Goal: Information Seeking & Learning: Learn about a topic

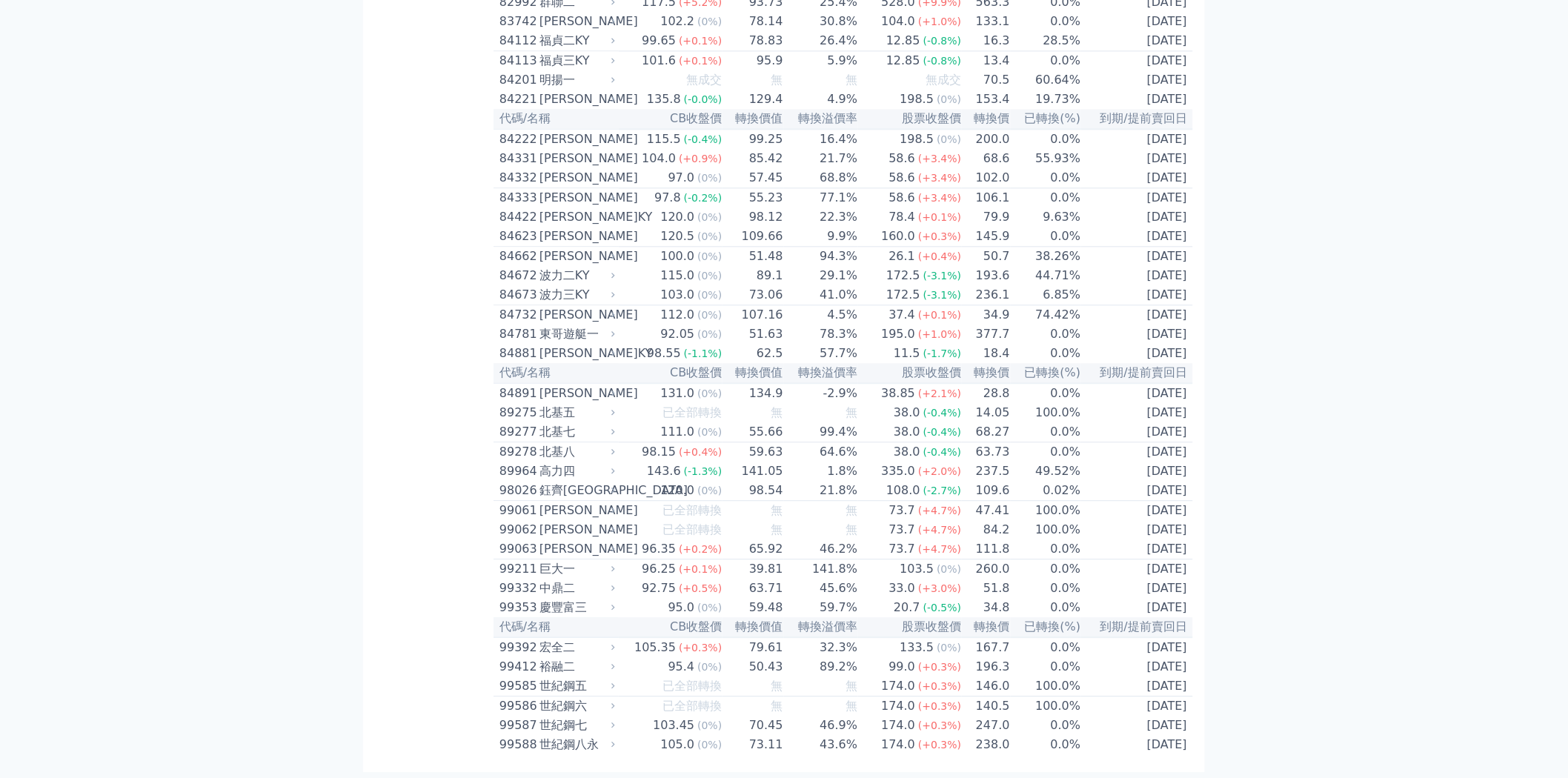
scroll to position [8475, 0]
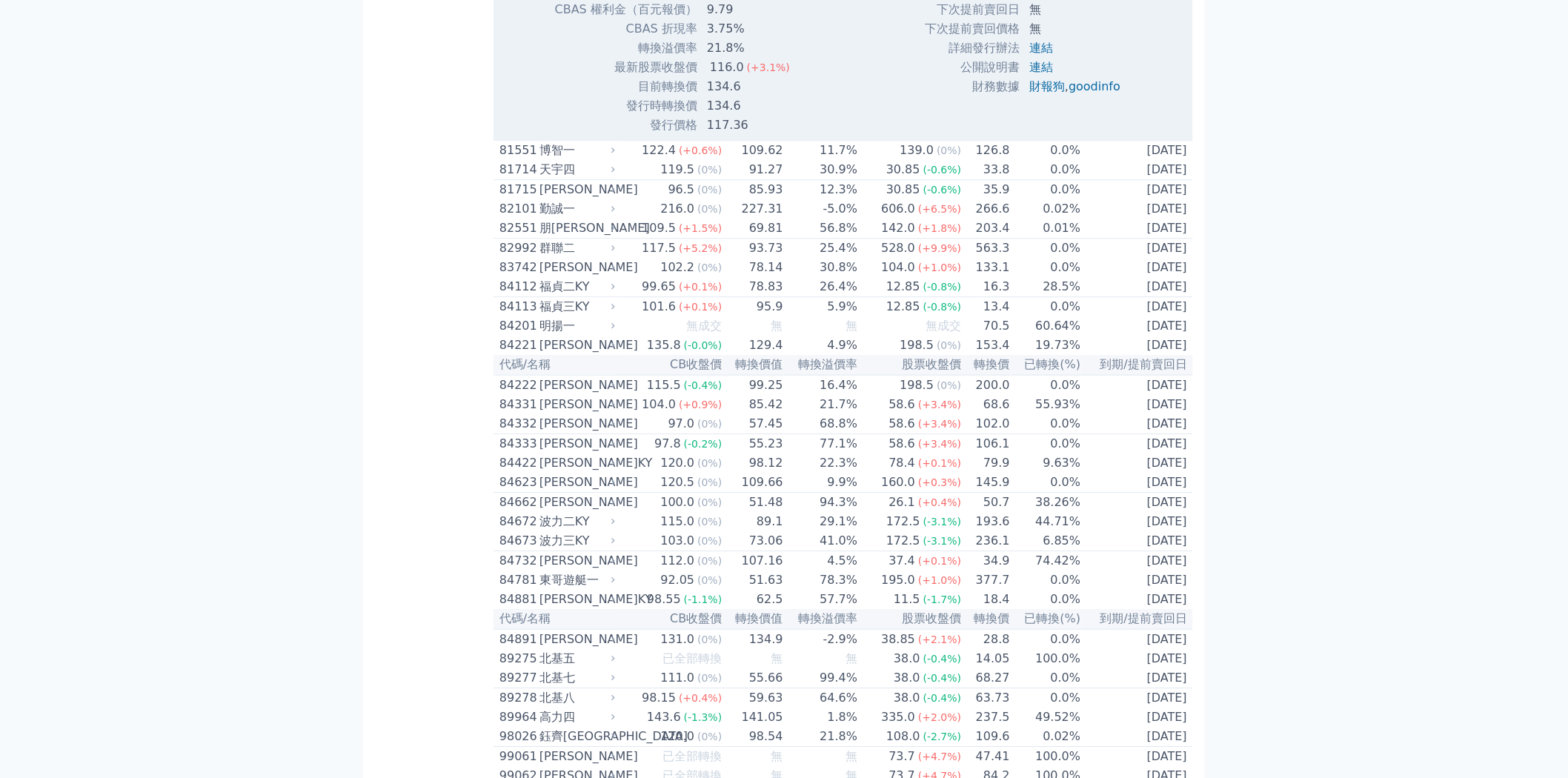
scroll to position [8639, 0]
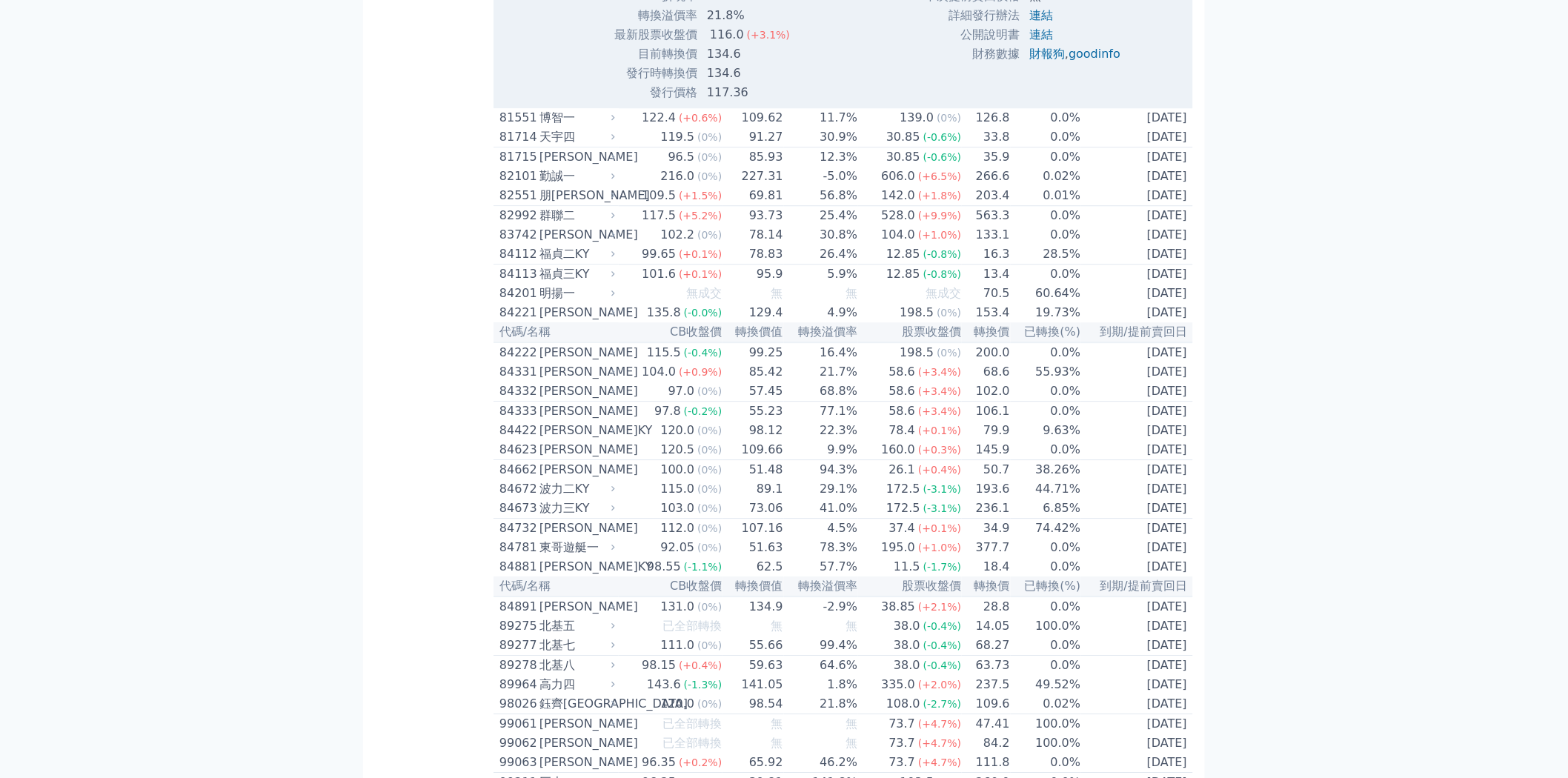
drag, startPoint x: 952, startPoint y: 435, endPoint x: 1084, endPoint y: 472, distance: 137.1
drag, startPoint x: 1069, startPoint y: 475, endPoint x: 969, endPoint y: 457, distance: 101.6
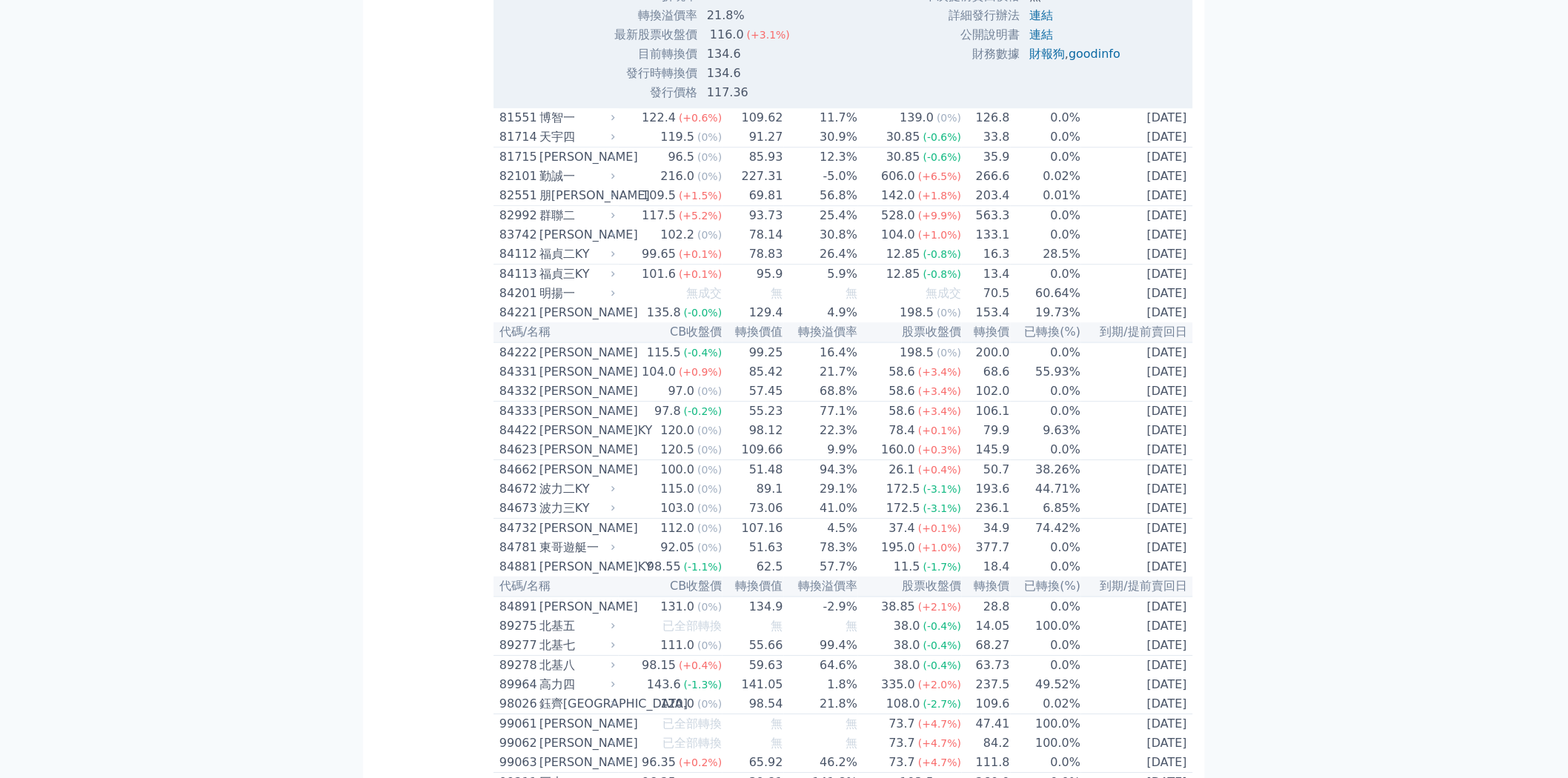
copy tbody "發行日 [DATE] 到期日 [DATE]"
drag, startPoint x: 970, startPoint y: 440, endPoint x: 1051, endPoint y: 441, distance: 81.0
copy tr "轉換比例 0.0%"
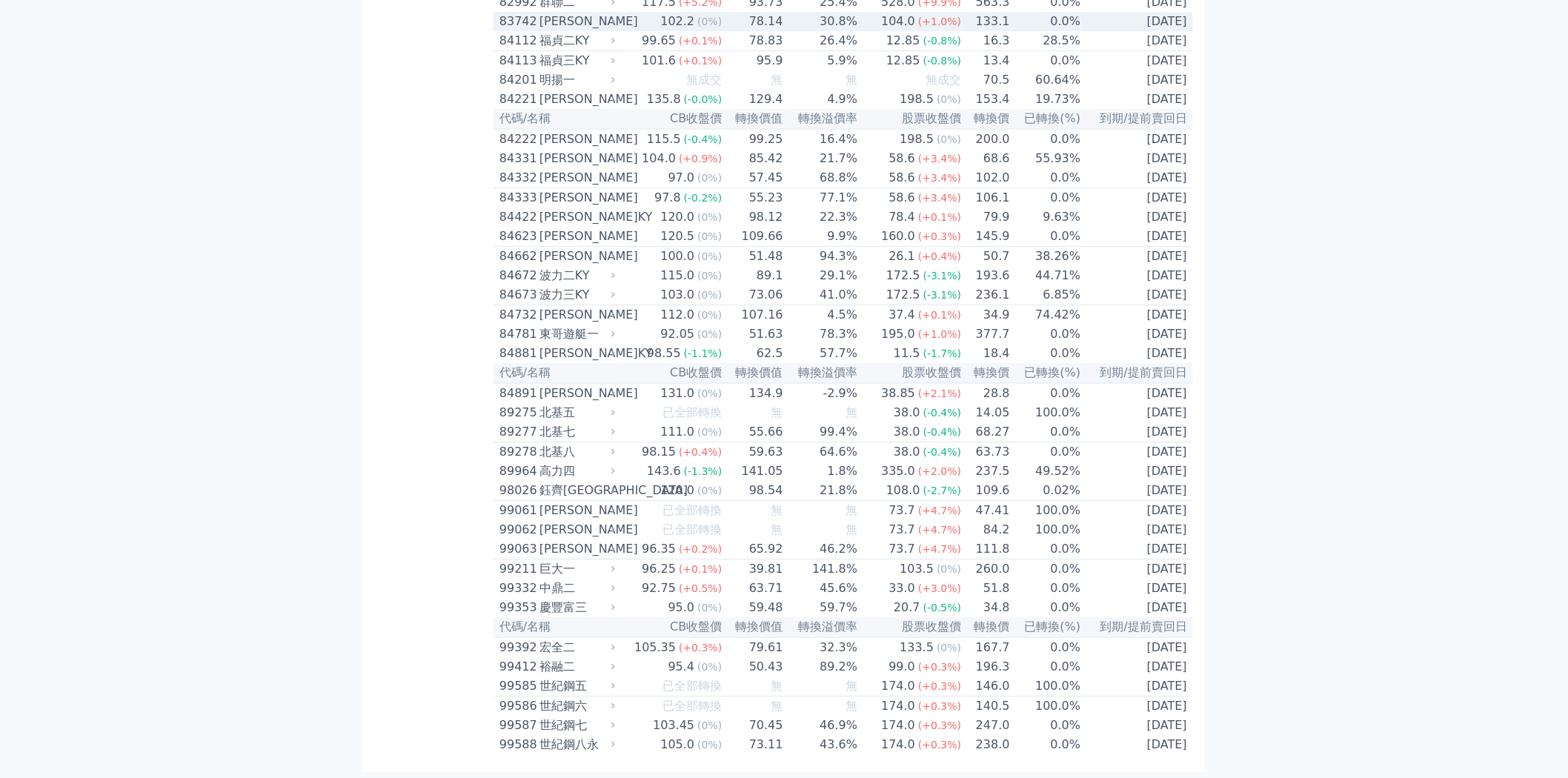
scroll to position [9133, 0]
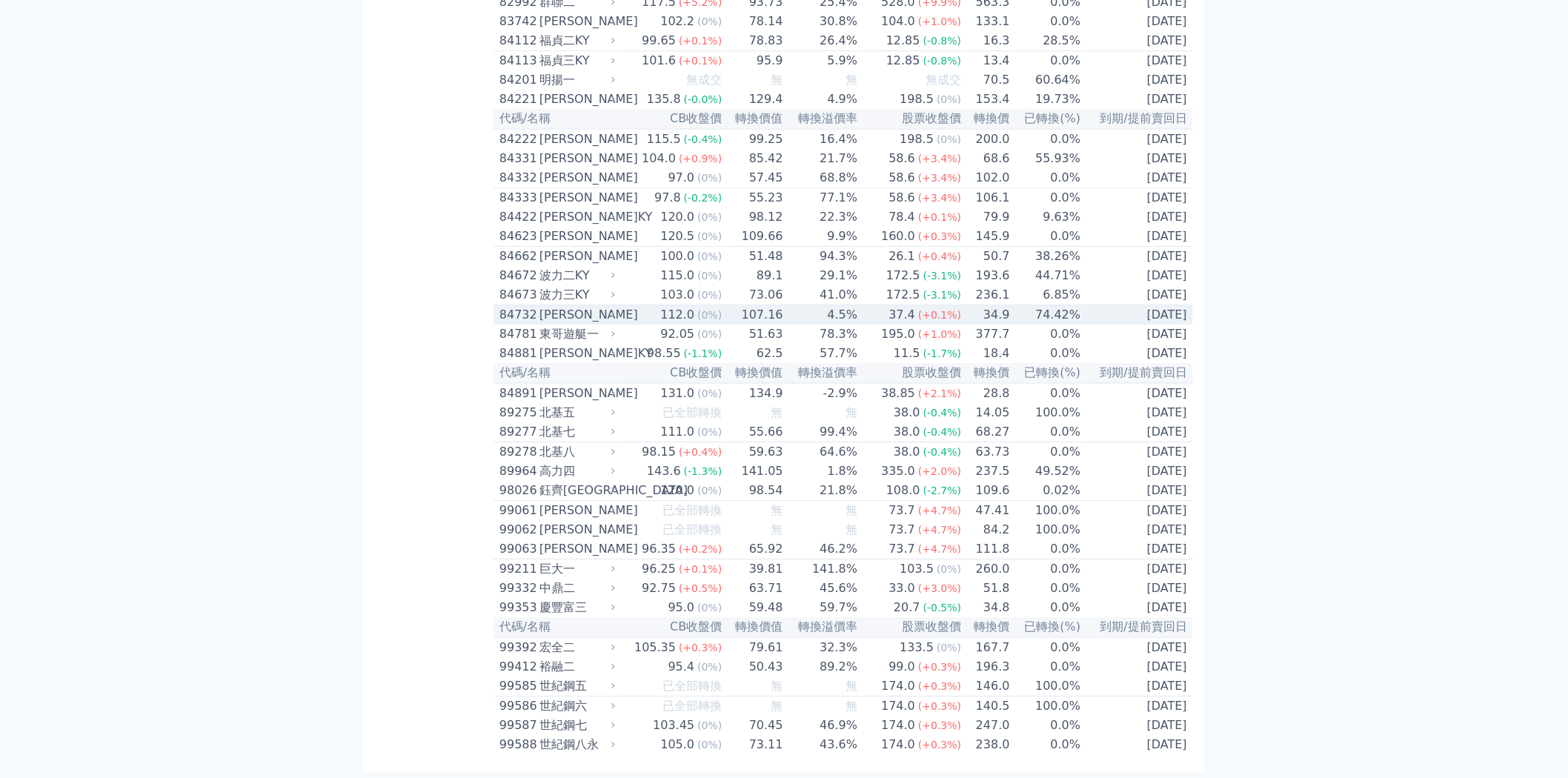
click at [798, 325] on td "4.5%" at bounding box center [821, 315] width 74 height 20
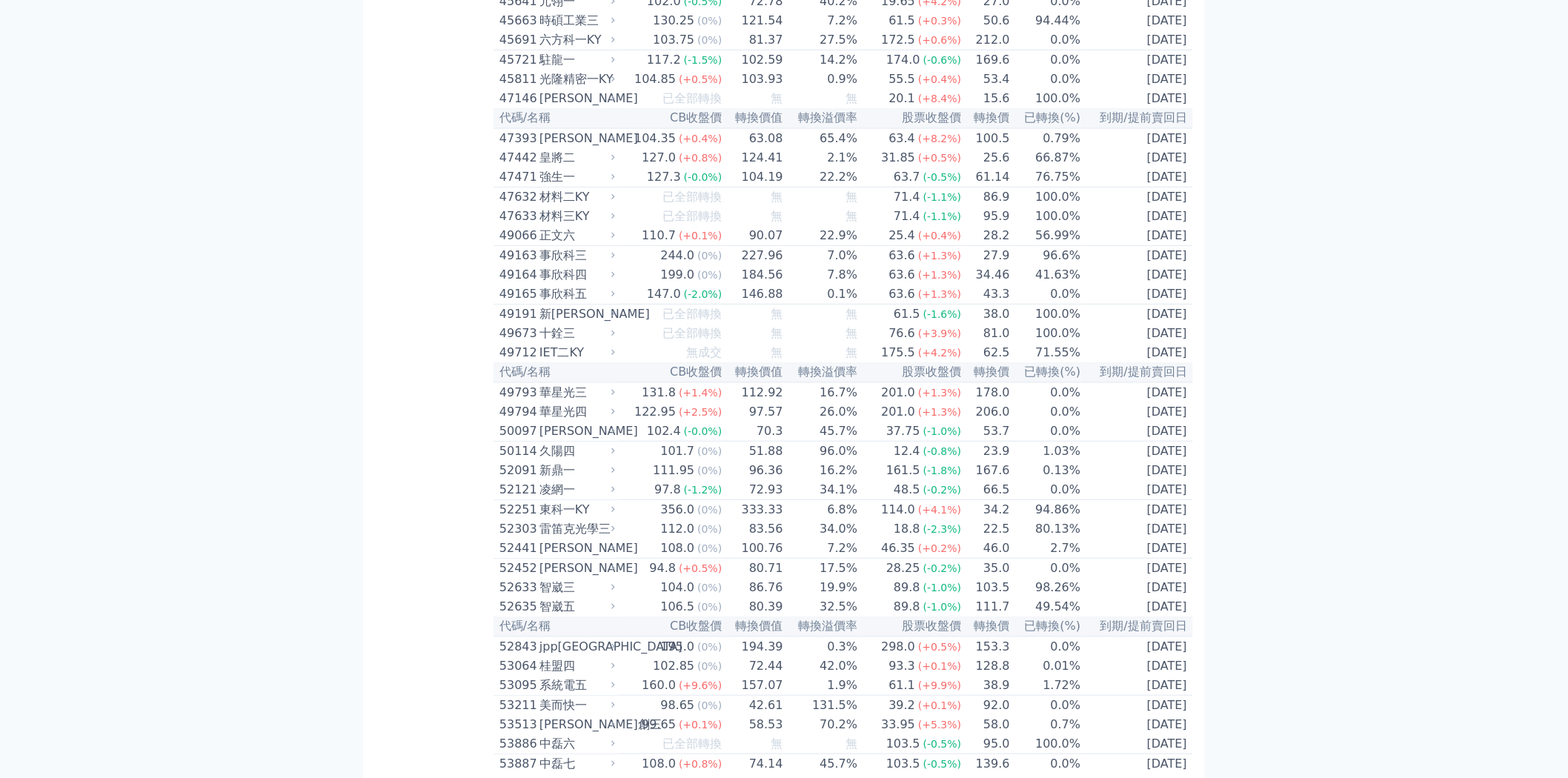
scroll to position [4670, 0]
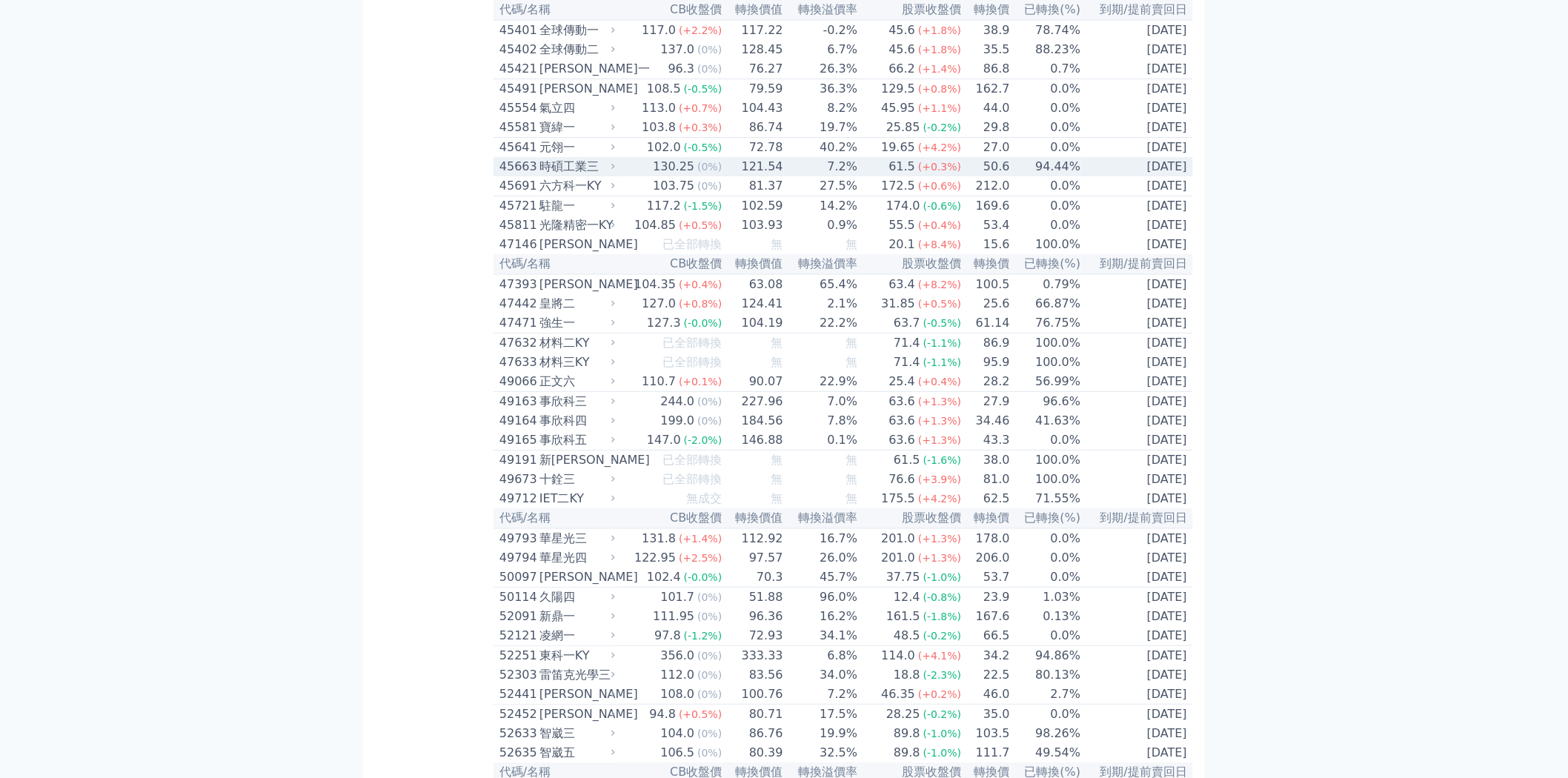
click at [689, 176] on div "130.25" at bounding box center [673, 166] width 47 height 18
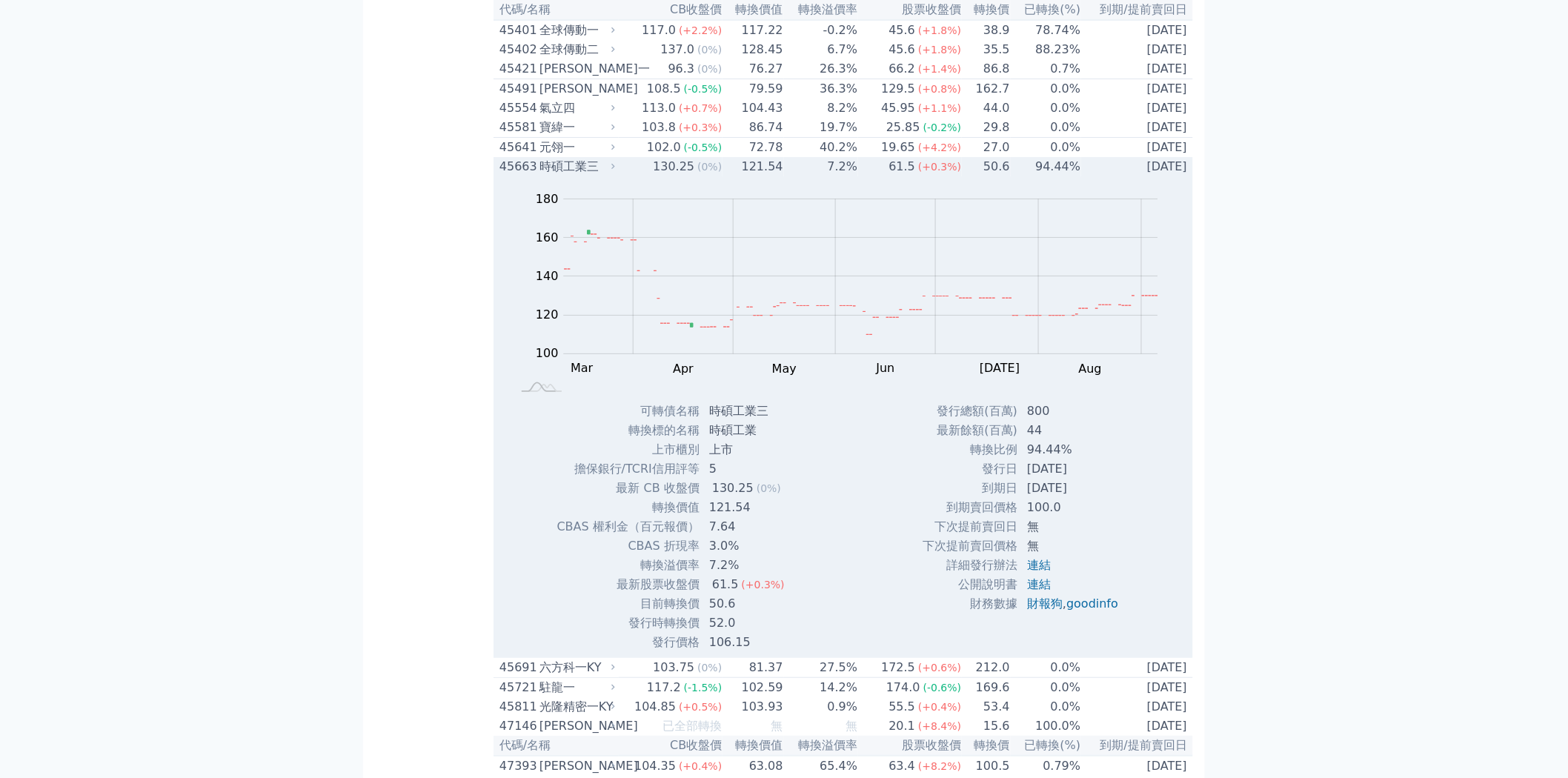
scroll to position [4917, 0]
